Goal: Task Accomplishment & Management: Complete application form

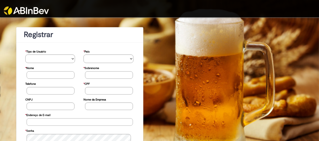
type input "**********"
click at [43, 11] on img at bounding box center [26, 11] width 45 height 8
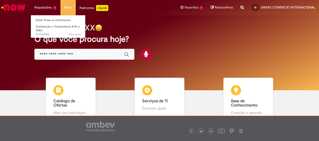
click at [46, 9] on li "Requisições 1 Exibir Todas as Solicitações Distribuicão e Transferência & Pó e …" at bounding box center [46, 7] width 30 height 15
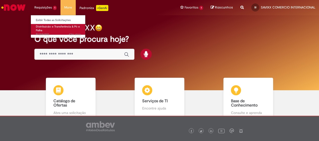
click at [57, 30] on link "Distribuicão e Transferência & Pó e Palha 43m atrás 43 minutos atrás R13584885" at bounding box center [58, 29] width 55 height 11
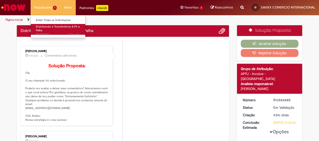
click at [55, 32] on link "Distribuicão e Transferência & Pó e Palha 43m atrás 43 minutos atrás R13584885" at bounding box center [58, 29] width 55 height 11
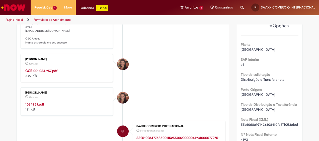
scroll to position [100, 0]
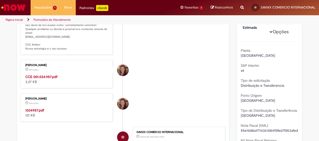
click at [214, 54] on li "Selma Rosa Resende Marques 12m atrás 12 minutos atrás Comentários adicionais So…" at bounding box center [123, 14] width 205 height 80
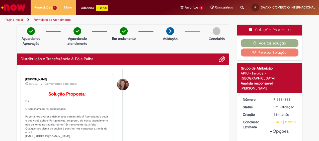
scroll to position [0, 0]
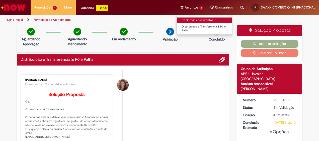
click at [192, 20] on link "Exibir todos os Favoritos" at bounding box center [204, 21] width 55 height 6
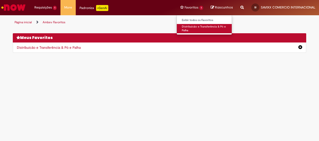
click at [194, 28] on link "Distribuicão e Transferência & Pó e Palha" at bounding box center [204, 28] width 55 height 9
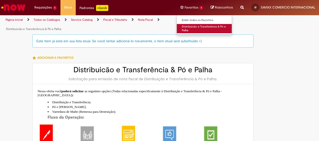
type input "**********"
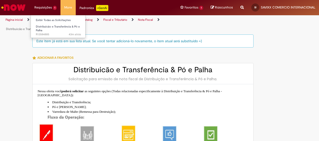
click at [52, 7] on li "Requisições 1 Exibir Todas as Solicitações Distribuicão e Transferência & Pó e …" at bounding box center [46, 7] width 30 height 15
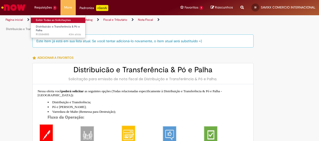
click at [56, 21] on link "Exibir Todas as Solicitações" at bounding box center [58, 21] width 55 height 6
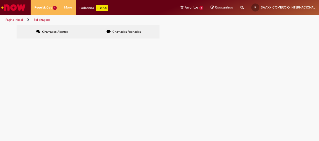
click at [0, 0] on span "R13584885" at bounding box center [0, 0] width 0 height 0
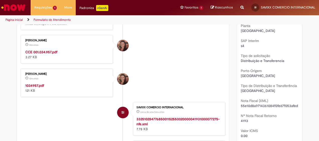
scroll to position [120, 0]
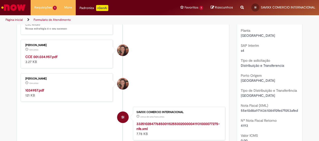
click at [47, 59] on strong "CCE 001.034.957.pdf" at bounding box center [41, 57] width 32 height 5
click at [33, 93] on strong "1034957.pdf" at bounding box center [34, 90] width 19 height 5
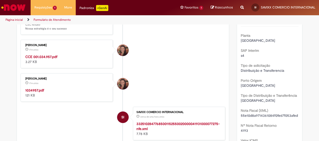
click at [42, 59] on strong "CCE 001.034.957.pdf" at bounding box center [41, 57] width 32 height 5
click at [30, 93] on strong "1034957.pdf" at bounding box center [34, 90] width 19 height 5
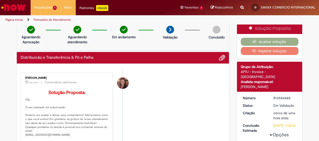
scroll to position [0, 0]
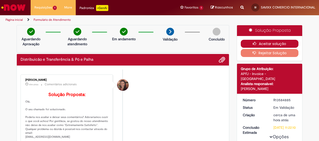
click at [285, 42] on button "Aceitar solução" at bounding box center [270, 44] width 58 height 8
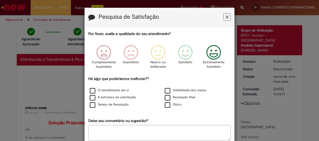
click at [215, 56] on icon "Feedback" at bounding box center [213, 52] width 19 height 15
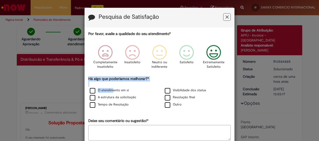
drag, startPoint x: 111, startPoint y: 92, endPoint x: 234, endPoint y: 79, distance: 123.5
click at [234, 79] on div "Pesquisa de Satisfação Por favor, avalie a qualidade do seu atendimento* Comple…" at bounding box center [159, 70] width 319 height 141
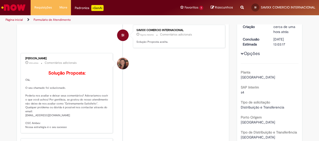
scroll to position [50, 0]
